Goal: Information Seeking & Learning: Learn about a topic

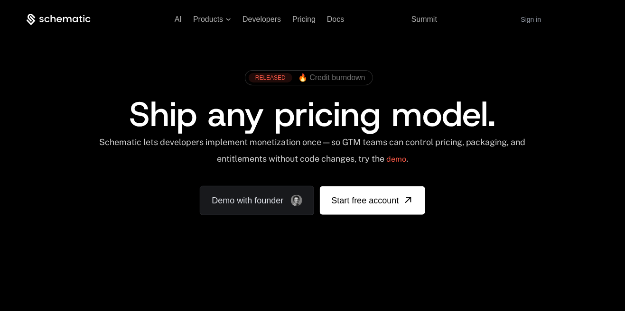
click at [385, 21] on span "Resources" at bounding box center [374, 19] width 36 height 9
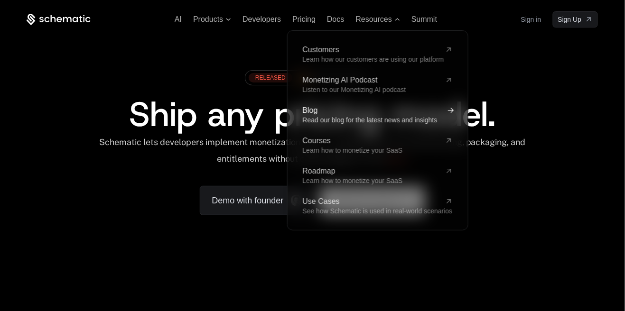
click at [379, 107] on span "Blog" at bounding box center [371, 111] width 139 height 8
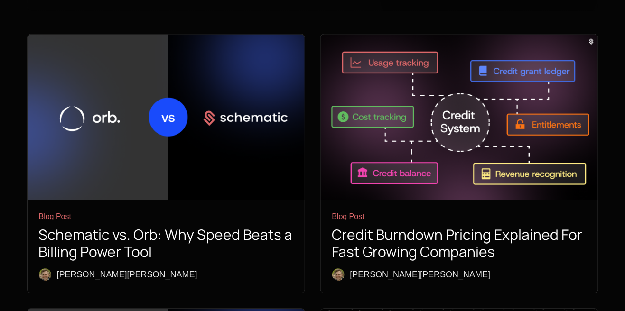
scroll to position [445, 0]
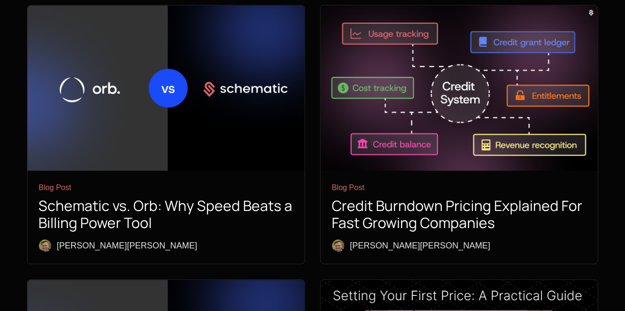
click at [256, 198] on h1 "Schematic vs. Orb: Why Speed Beats a Billing Power Tool" at bounding box center [166, 215] width 254 height 34
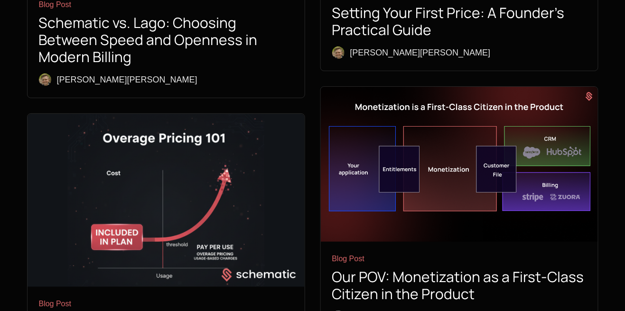
scroll to position [919, 0]
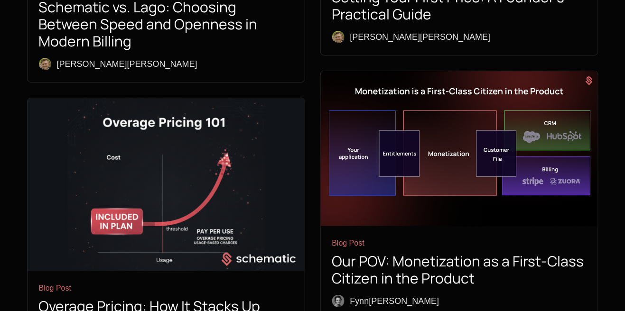
click at [445, 238] on div "Blog Post" at bounding box center [459, 243] width 254 height 11
